Goal: Book appointment/travel/reservation

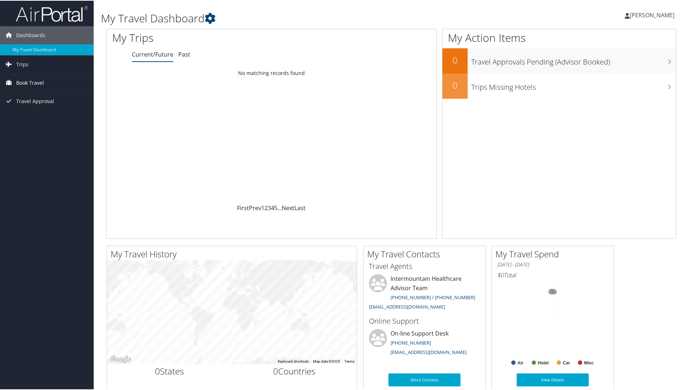
click at [33, 79] on span "Book Travel" at bounding box center [30, 82] width 28 height 18
click at [40, 120] on link "Book/Manage Online Trips" at bounding box center [47, 118] width 94 height 11
